Goal: Task Accomplishment & Management: Complete application form

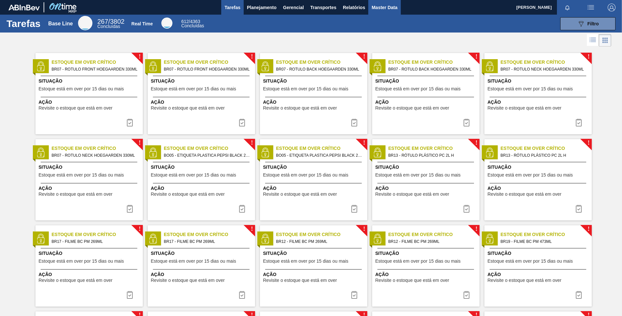
click at [380, 6] on span "Master Data" at bounding box center [384, 8] width 26 height 8
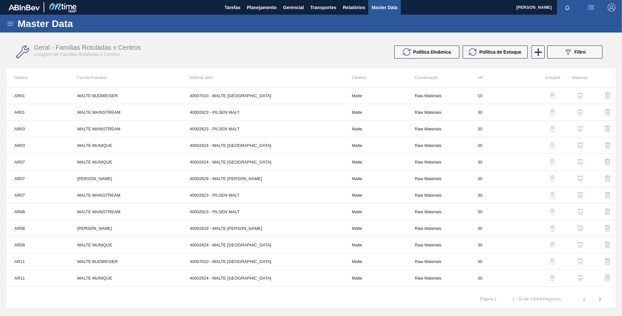
click at [7, 21] on icon at bounding box center [11, 24] width 8 height 8
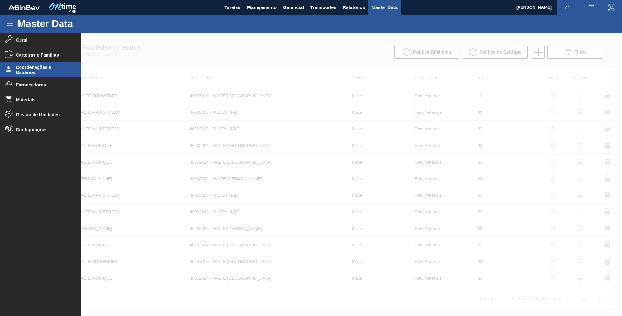
click at [32, 72] on span "Coordenações e Usuários" at bounding box center [43, 70] width 54 height 10
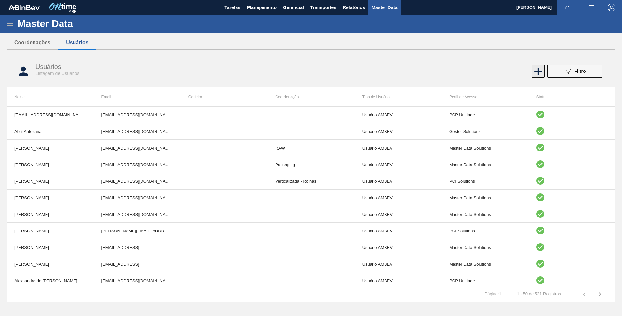
click at [535, 74] on icon at bounding box center [538, 71] width 13 height 13
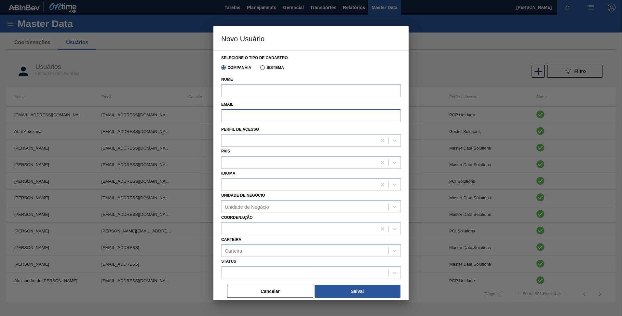
click at [268, 114] on input "Email" at bounding box center [310, 115] width 179 height 13
paste input "[EMAIL_ADDRESS][DOMAIN_NAME]"
type input "[EMAIL_ADDRESS][DOMAIN_NAME]"
click at [258, 96] on input "Nome" at bounding box center [310, 90] width 179 height 13
paste input "[PERSON_NAME]"
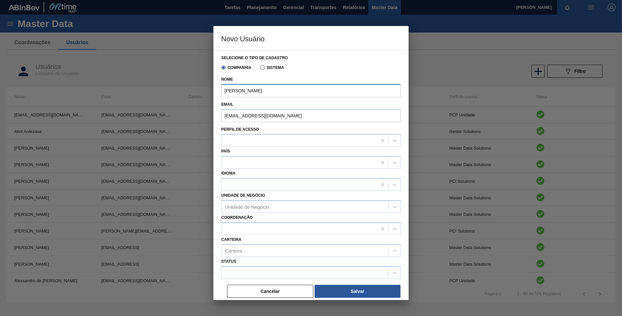
type input "[PERSON_NAME]"
click at [235, 140] on div at bounding box center [298, 140] width 155 height 9
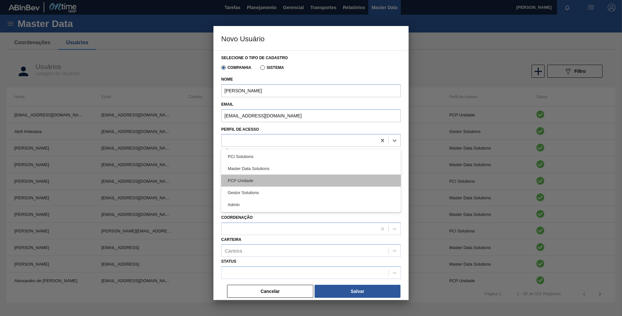
click at [244, 179] on div "PCP Unidade" at bounding box center [310, 181] width 179 height 12
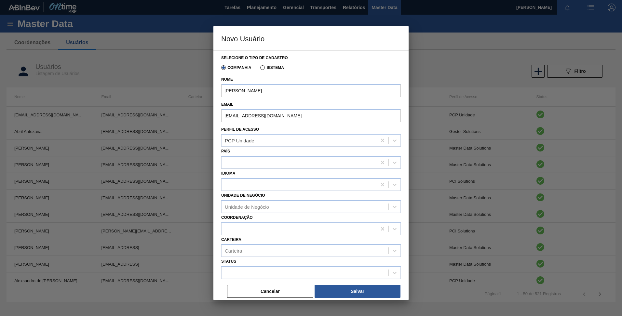
click at [245, 155] on div "País" at bounding box center [310, 158] width 179 height 22
click at [246, 160] on div at bounding box center [298, 162] width 155 height 9
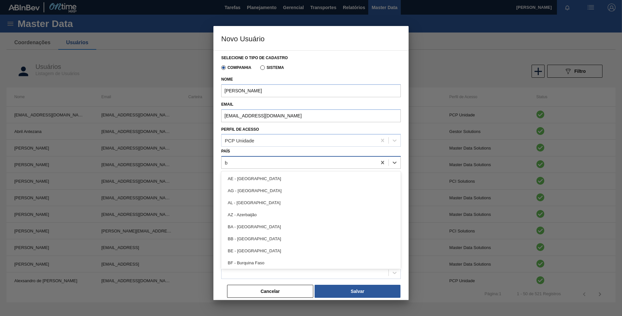
type input "br"
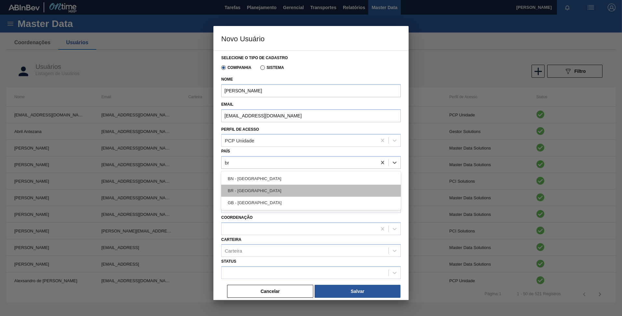
click at [249, 193] on div "BR - [GEOGRAPHIC_DATA]" at bounding box center [310, 191] width 179 height 12
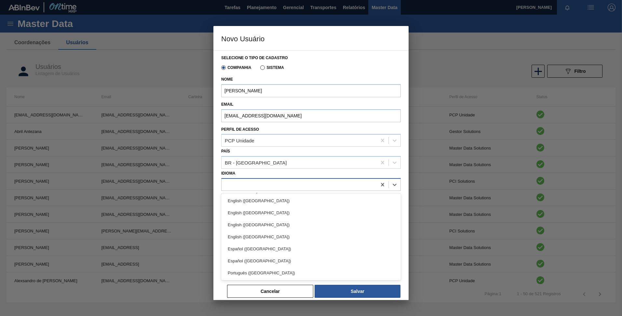
click at [244, 183] on div at bounding box center [298, 184] width 155 height 9
type input "por"
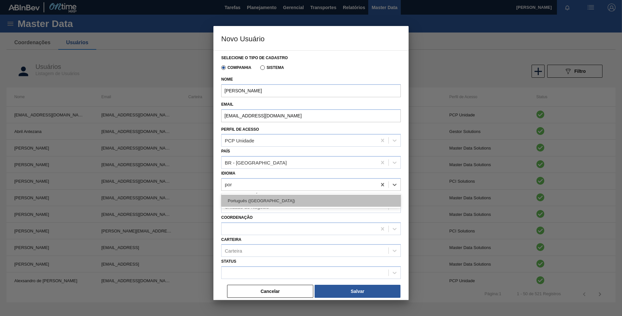
click at [262, 203] on div "Português ([GEOGRAPHIC_DATA])" at bounding box center [310, 201] width 179 height 12
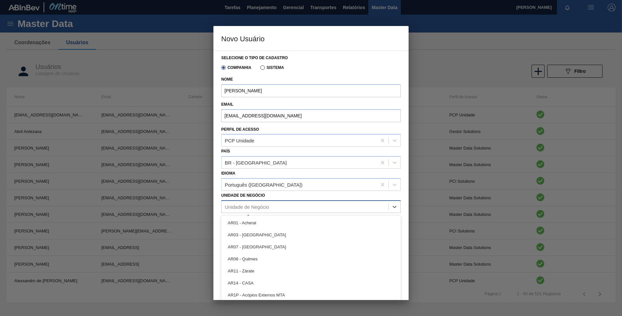
click at [262, 204] on div "Unidade de Negócio" at bounding box center [247, 207] width 44 height 6
type Negócio "nova"
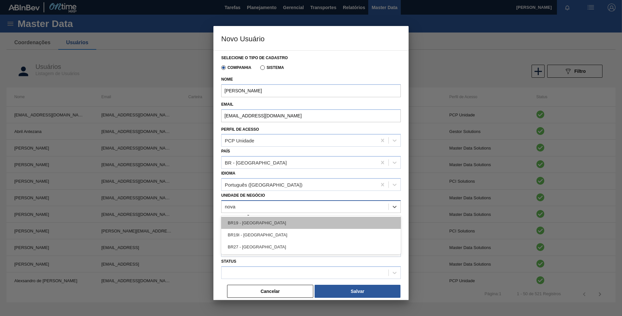
click at [249, 223] on div "BR19 - [GEOGRAPHIC_DATA]" at bounding box center [310, 223] width 179 height 12
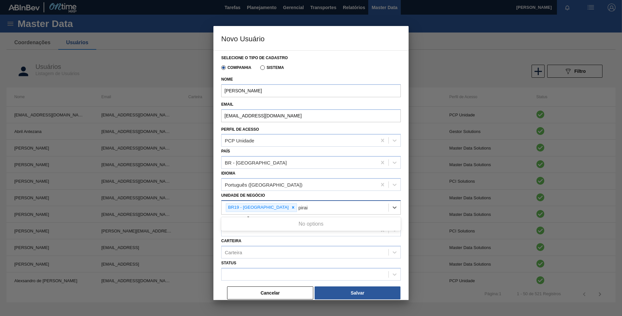
type Negócio "pira"
click at [249, 223] on div "BR13 - Piraí" at bounding box center [310, 224] width 179 height 12
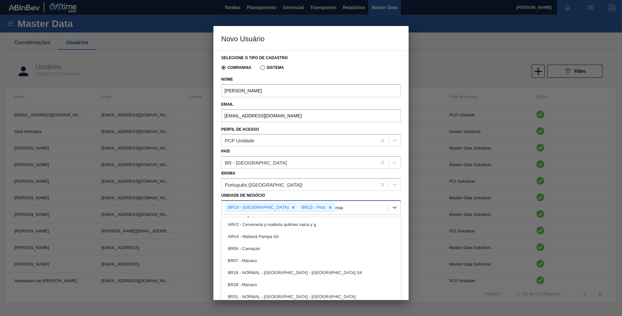
type Negócio "maca"
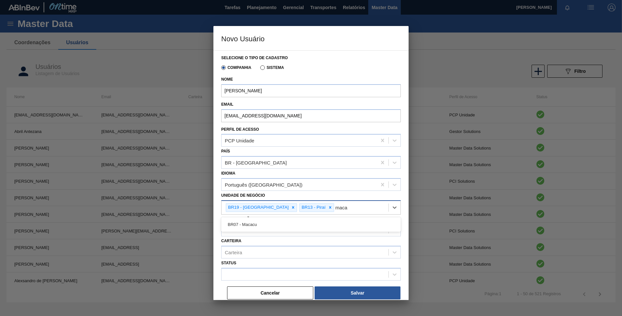
click at [249, 223] on div "BR07 - Macacu" at bounding box center [310, 224] width 179 height 12
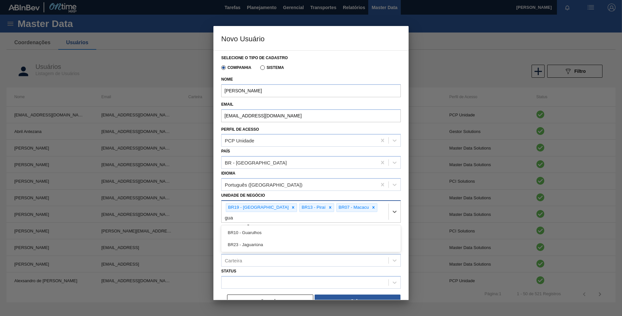
type Negócio "guar"
click at [251, 227] on div "BR10 - Guarulhos" at bounding box center [310, 233] width 179 height 12
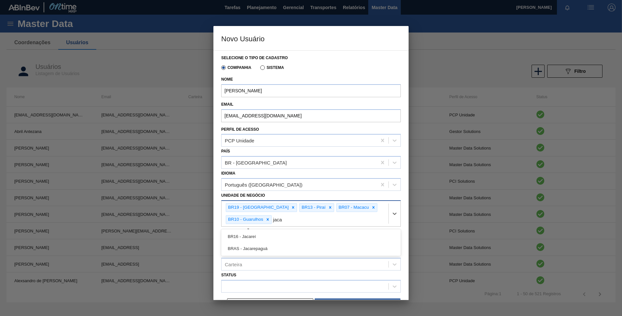
type Negócio "jacar"
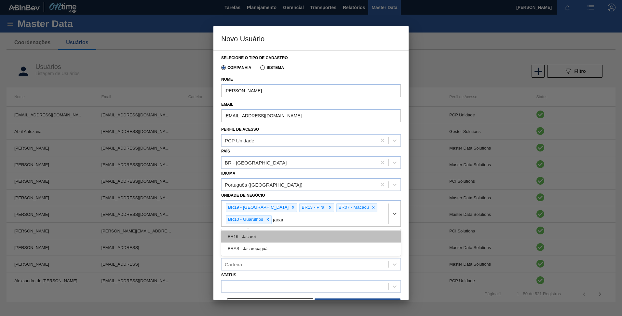
click at [276, 239] on div "BR16 - Jacareí" at bounding box center [310, 237] width 179 height 12
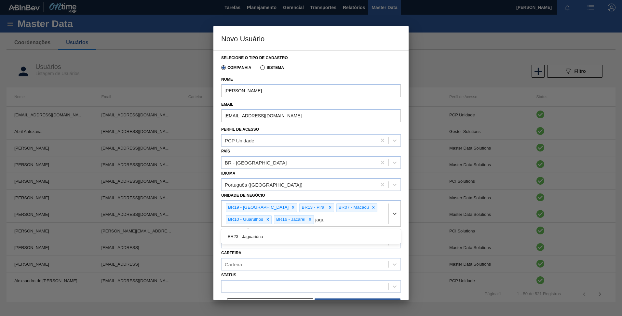
type Negócio "jagua"
click at [276, 239] on div "BR23 - Jaguariúna" at bounding box center [310, 237] width 179 height 12
type Negócio "jund"
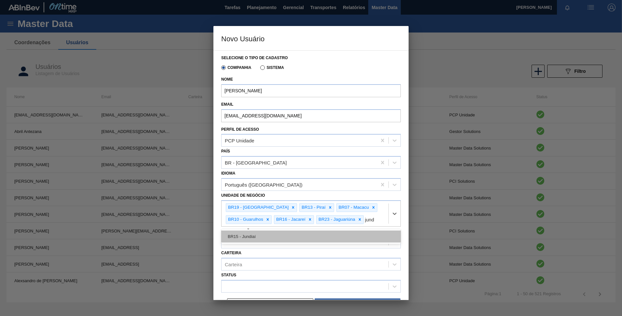
click at [271, 236] on div "BR15 - Jundiaí" at bounding box center [310, 237] width 179 height 12
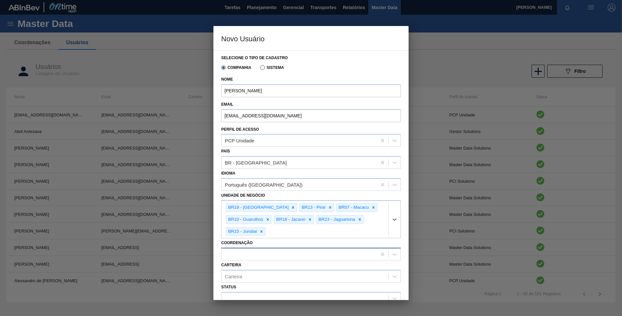
scroll to position [27, 0]
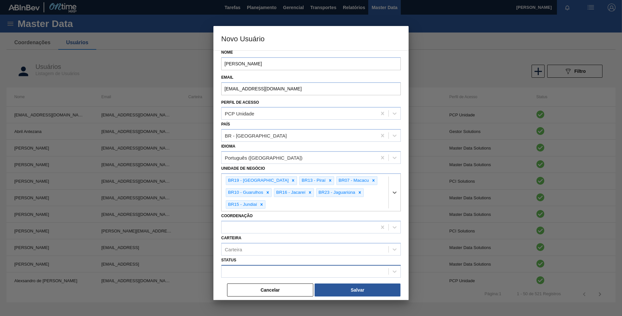
click at [256, 268] on div at bounding box center [304, 271] width 167 height 9
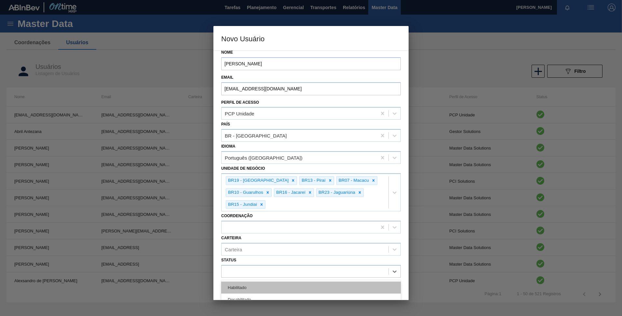
click at [254, 285] on div "Habilitado" at bounding box center [310, 288] width 179 height 12
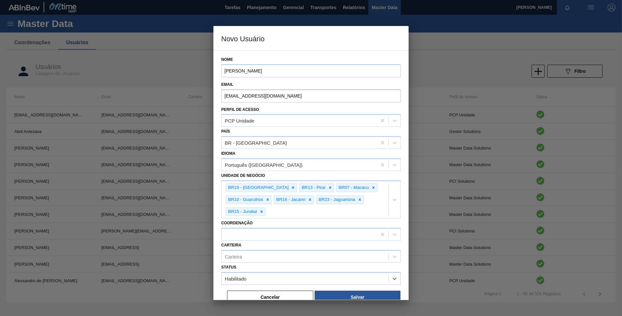
scroll to position [20, 0]
click at [380, 294] on button "Salvar" at bounding box center [357, 297] width 86 height 13
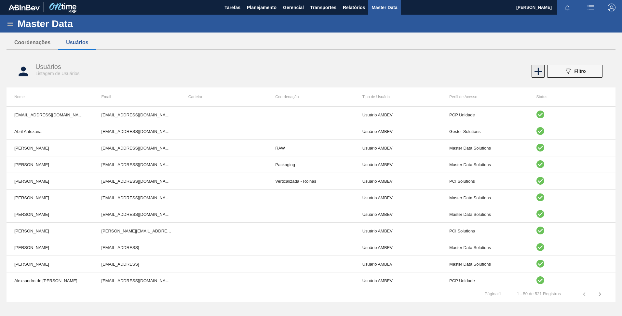
click at [542, 75] on icon at bounding box center [538, 71] width 13 height 13
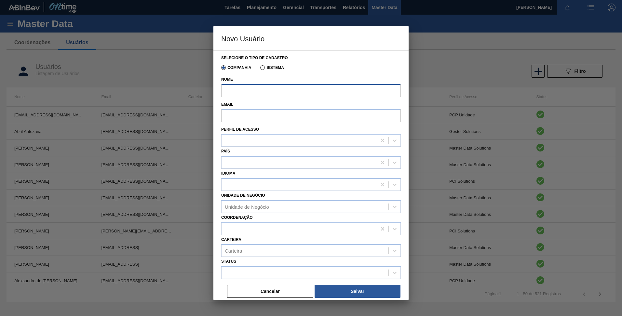
click at [299, 90] on input "Nome" at bounding box center [310, 90] width 179 height 13
paste input "[PERSON_NAME] [PERSON_NAME]"
type input "[PERSON_NAME] [PERSON_NAME]"
click at [235, 118] on input "Email" at bounding box center [310, 115] width 179 height 13
paste input "[EMAIL_ADDRESS][DOMAIN_NAME]"
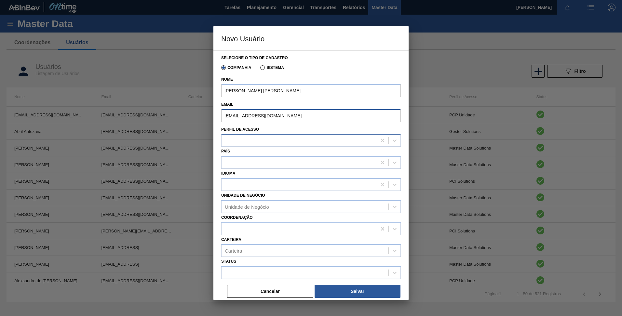
type input "[EMAIL_ADDRESS][DOMAIN_NAME]"
click at [271, 136] on div at bounding box center [298, 140] width 155 height 9
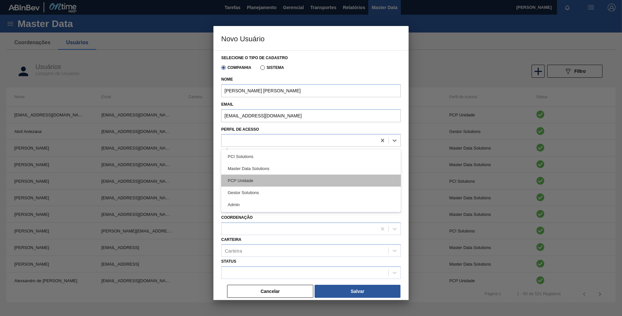
click at [236, 178] on div "PCP Unidade" at bounding box center [310, 181] width 179 height 12
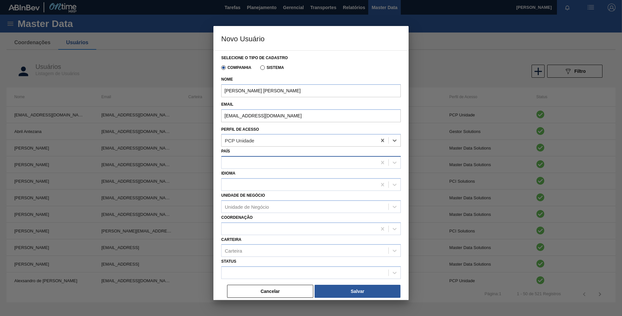
click at [239, 163] on div at bounding box center [298, 162] width 155 height 9
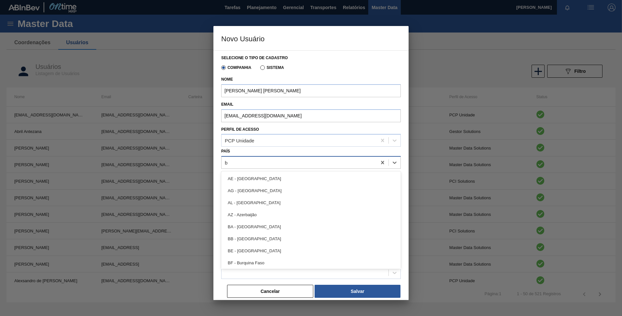
type input "br"
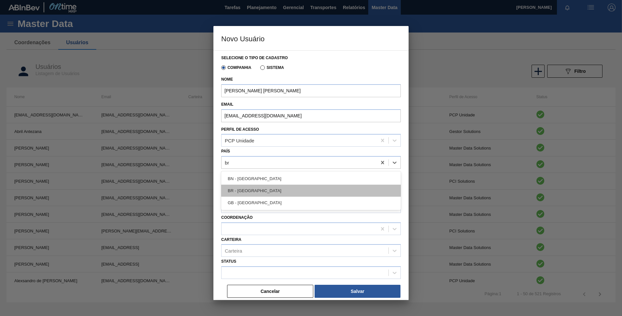
click at [240, 189] on div "BR - [GEOGRAPHIC_DATA]" at bounding box center [310, 191] width 179 height 12
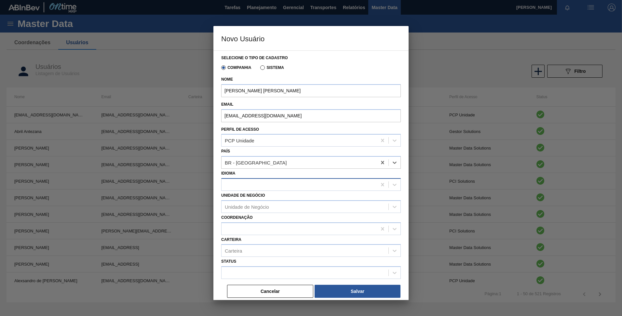
click at [240, 185] on div at bounding box center [298, 184] width 155 height 9
type input "port"
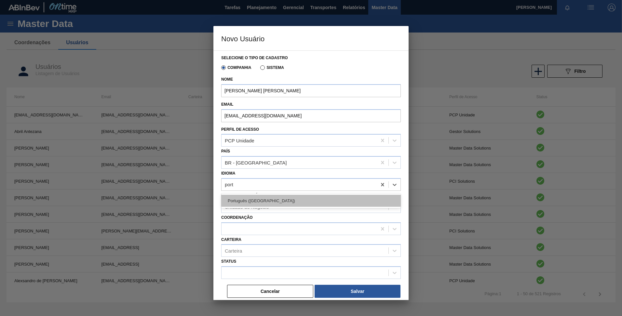
click at [243, 195] on div "Português ([GEOGRAPHIC_DATA])" at bounding box center [310, 201] width 179 height 12
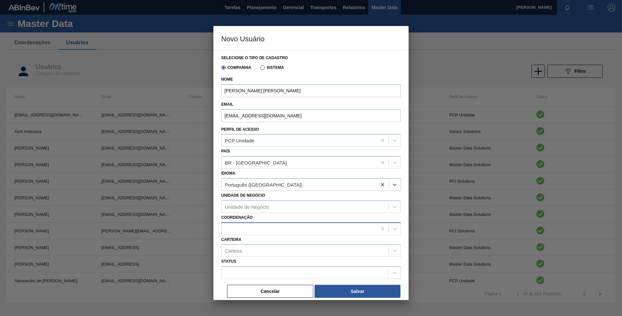
scroll to position [1, 0]
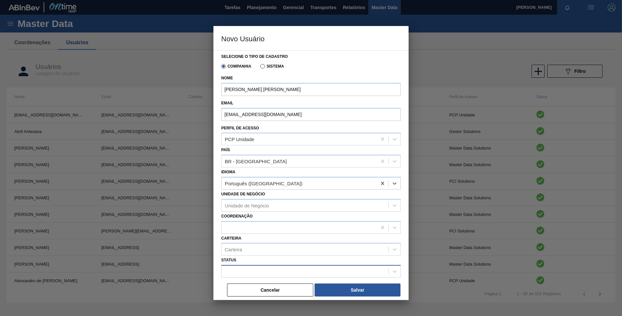
click at [244, 268] on div at bounding box center [304, 271] width 167 height 9
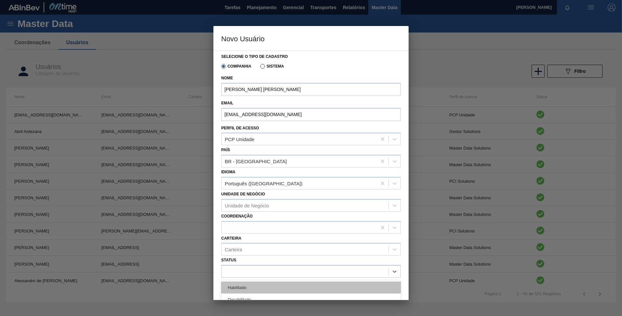
click at [241, 283] on div "Habilitado" at bounding box center [310, 288] width 179 height 12
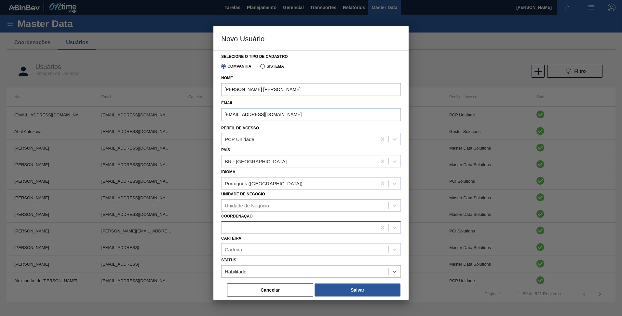
click at [246, 226] on div at bounding box center [298, 227] width 155 height 9
type input "s"
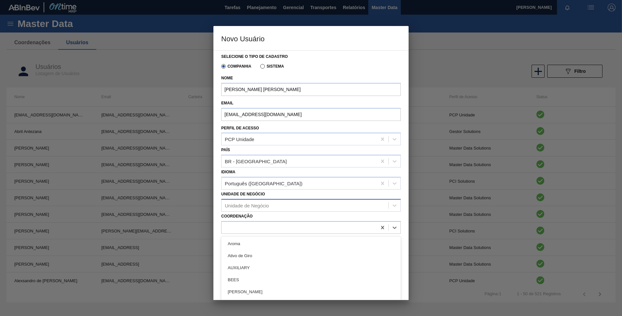
click at [237, 207] on div "Unidade de Negócio" at bounding box center [247, 206] width 44 height 6
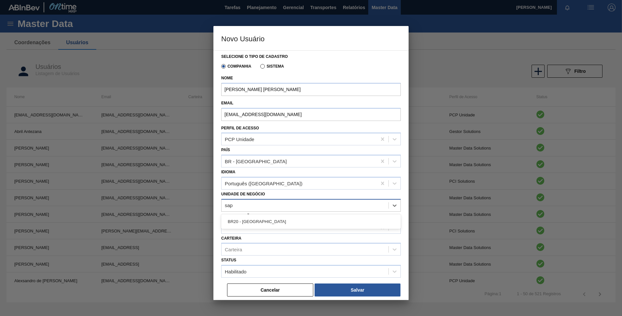
type Negócio "sapu"
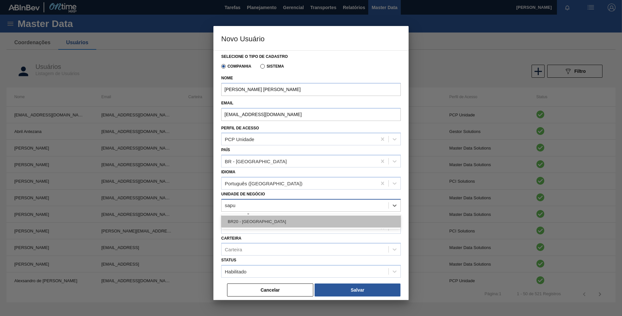
click at [245, 221] on div "BR20 - [GEOGRAPHIC_DATA]" at bounding box center [310, 222] width 179 height 12
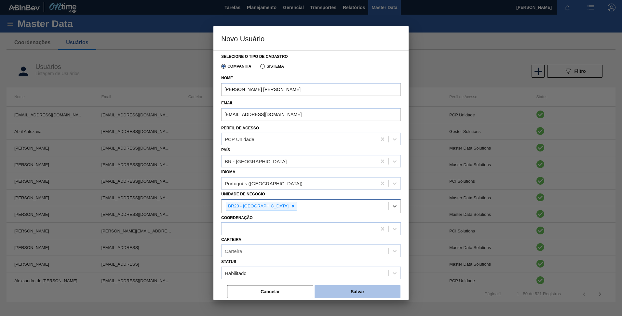
click at [355, 292] on button "Salvar" at bounding box center [357, 291] width 86 height 13
drag, startPoint x: 284, startPoint y: 114, endPoint x: 147, endPoint y: 113, distance: 137.9
click at [147, 113] on div "Novo Usuário Selecione o tipo de cadastro Companhia Sistema Nome [PERSON_NAME] …" at bounding box center [311, 158] width 622 height 316
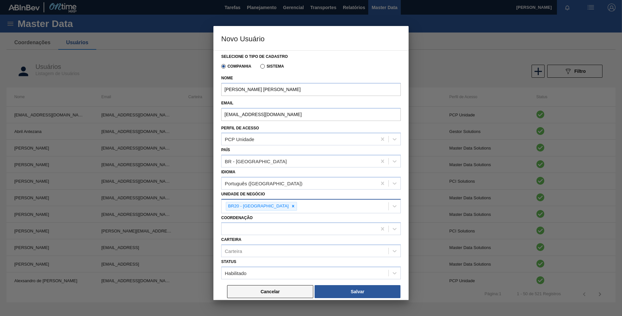
click at [272, 291] on button "Cancelar" at bounding box center [270, 291] width 86 height 13
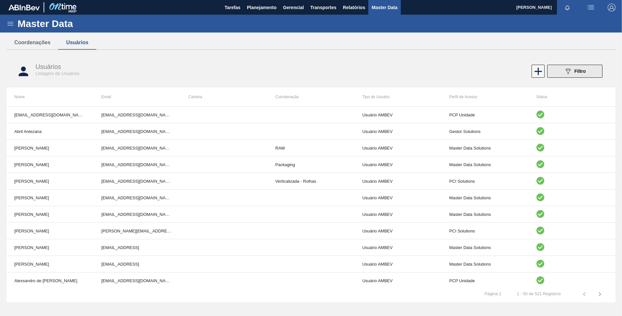
click at [569, 74] on icon "089F7B8B-B2A5-4AFE-B5C0-19BA573D28AC" at bounding box center [568, 71] width 8 height 8
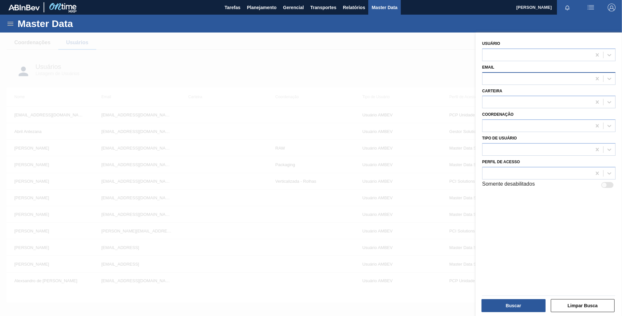
click at [521, 77] on div at bounding box center [536, 78] width 109 height 9
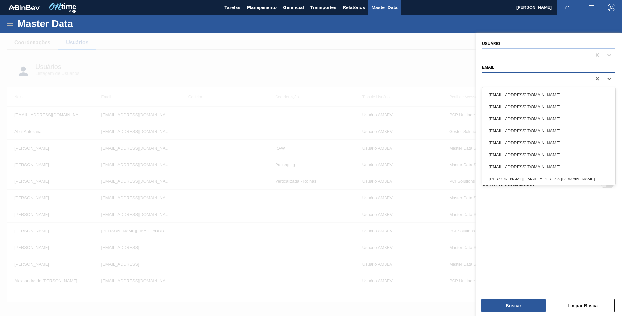
paste input "[EMAIL_ADDRESS][DOMAIN_NAME]"
type input "[EMAIL_ADDRESS][DOMAIN_NAME]"
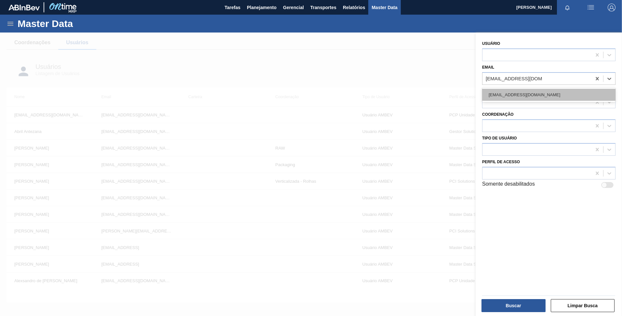
click at [496, 93] on div "[EMAIL_ADDRESS][DOMAIN_NAME]" at bounding box center [548, 95] width 133 height 12
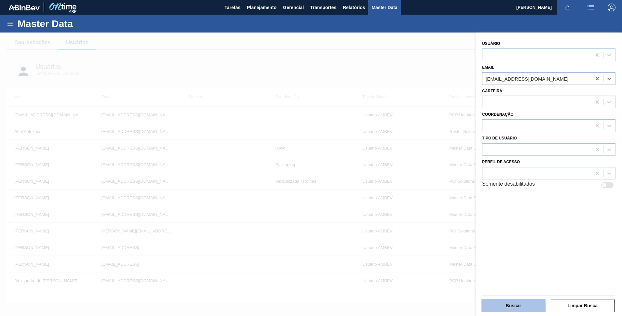
click at [510, 304] on button "Buscar" at bounding box center [513, 305] width 64 height 13
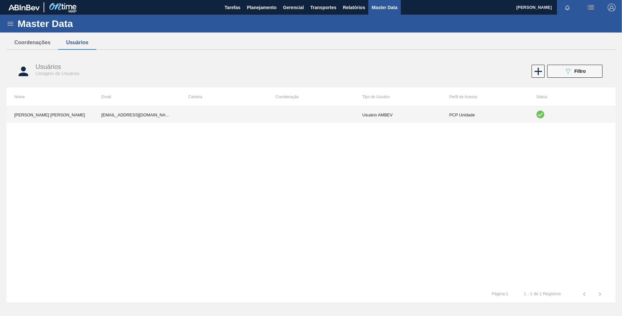
click at [269, 117] on td at bounding box center [310, 115] width 87 height 16
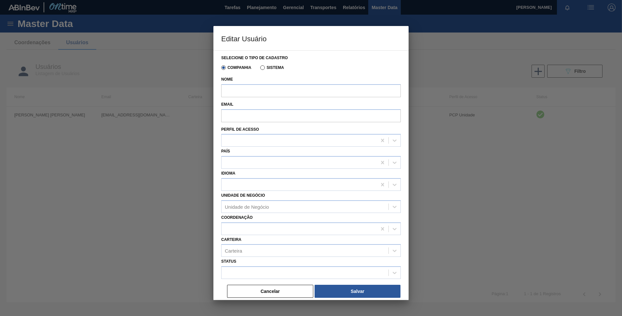
type input "[PERSON_NAME] [PERSON_NAME]"
type input "[EMAIL_ADDRESS][DOMAIN_NAME]"
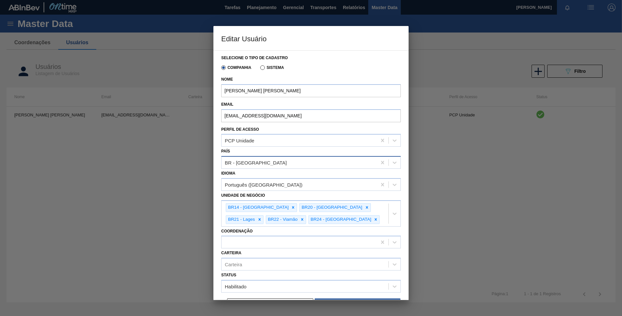
scroll to position [15, 0]
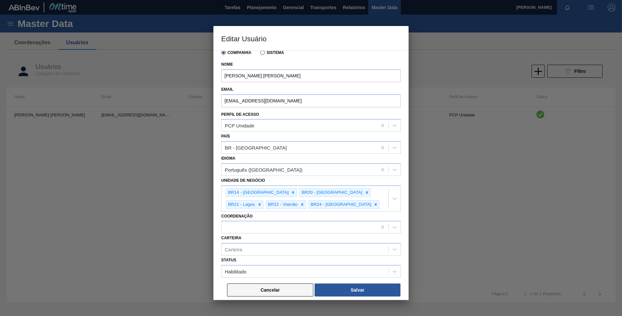
click at [280, 286] on button "Cancelar" at bounding box center [270, 290] width 86 height 13
